Goal: Find specific page/section: Find specific page/section

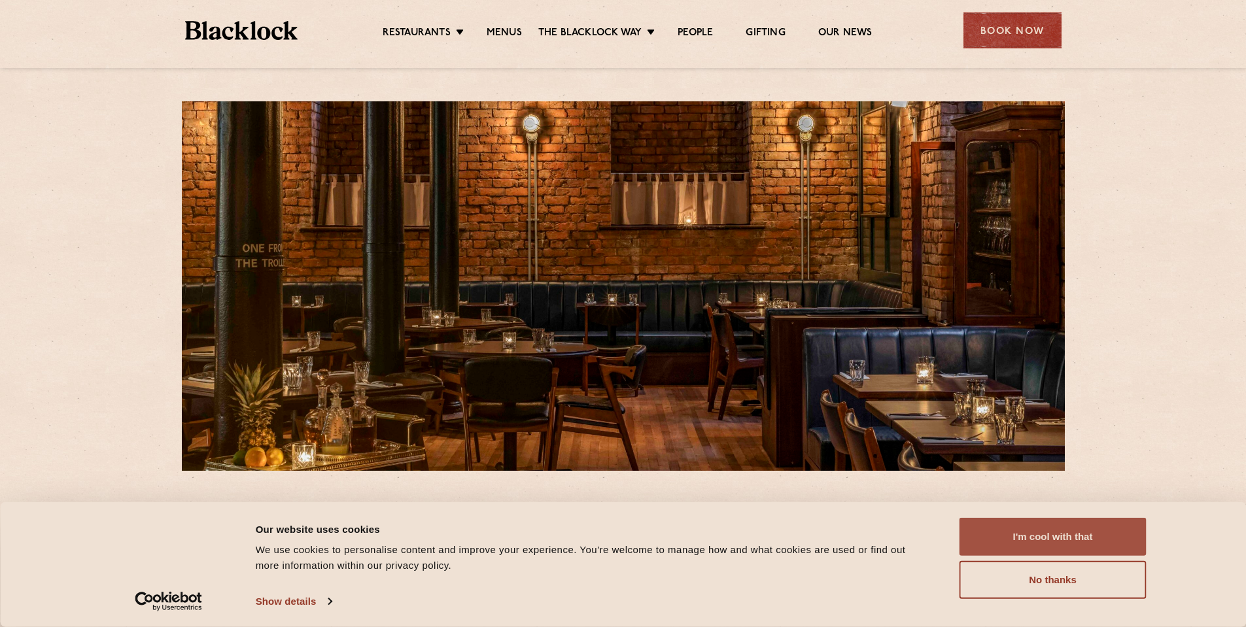
click at [1064, 530] on button "I'm cool with that" at bounding box center [1053, 537] width 187 height 38
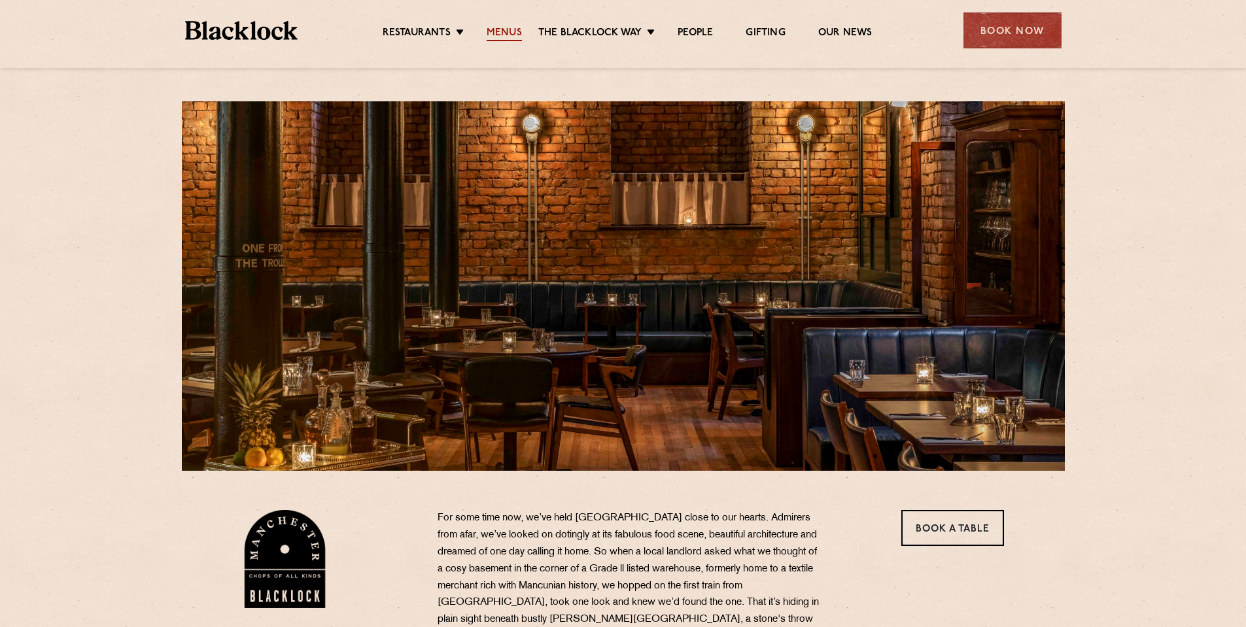
click at [502, 27] on link "Menus" at bounding box center [504, 34] width 35 height 14
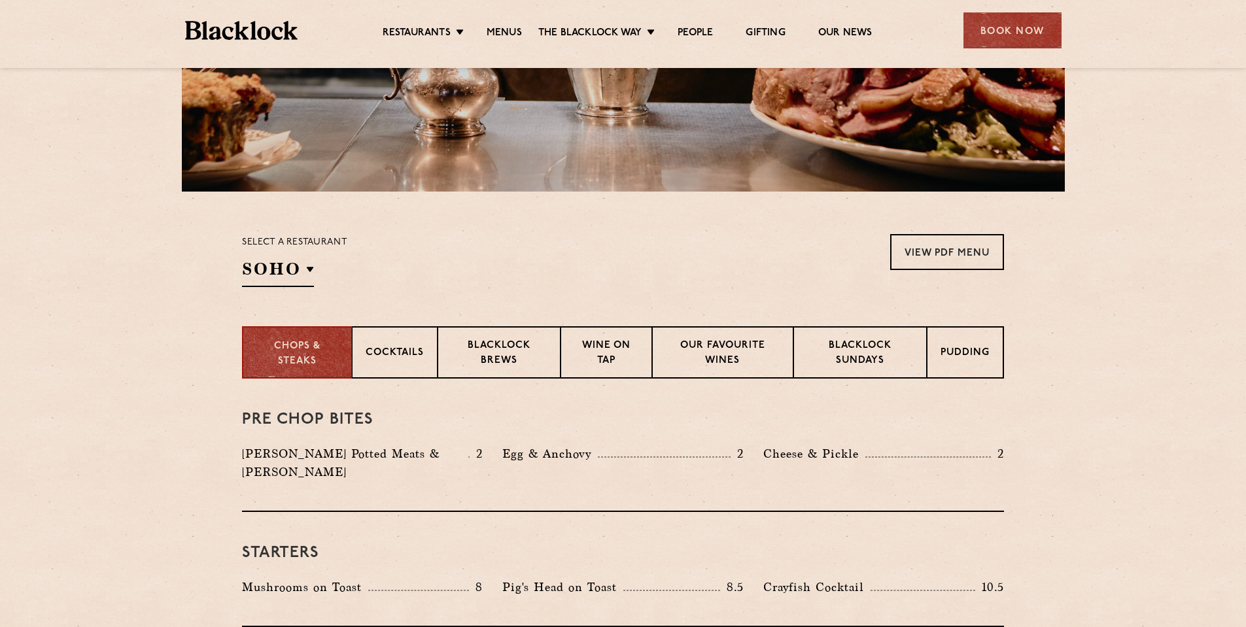
scroll to position [327, 0]
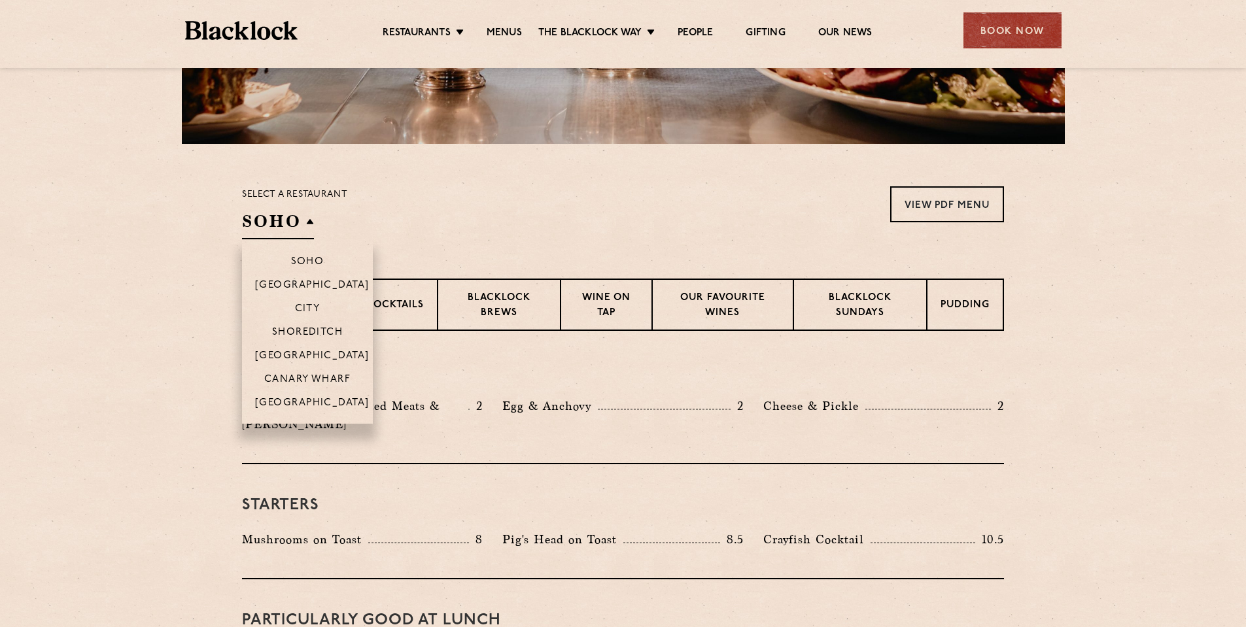
click at [309, 216] on h2 "SOHO" at bounding box center [278, 224] width 72 height 29
click at [307, 401] on p "[GEOGRAPHIC_DATA]" at bounding box center [312, 404] width 114 height 13
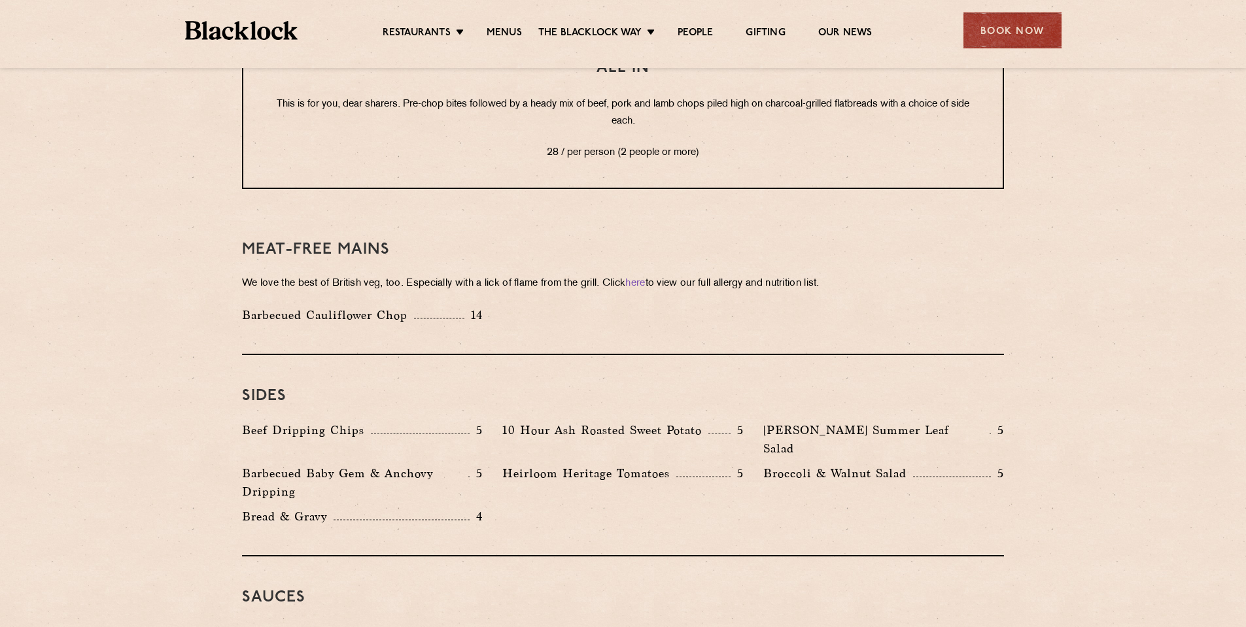
scroll to position [1831, 0]
